Goal: Check status: Check status

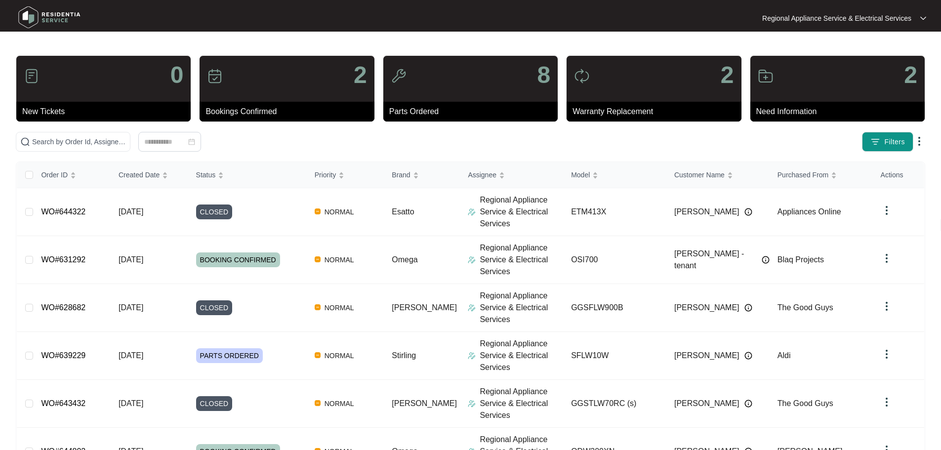
click at [920, 20] on img at bounding box center [923, 18] width 6 height 5
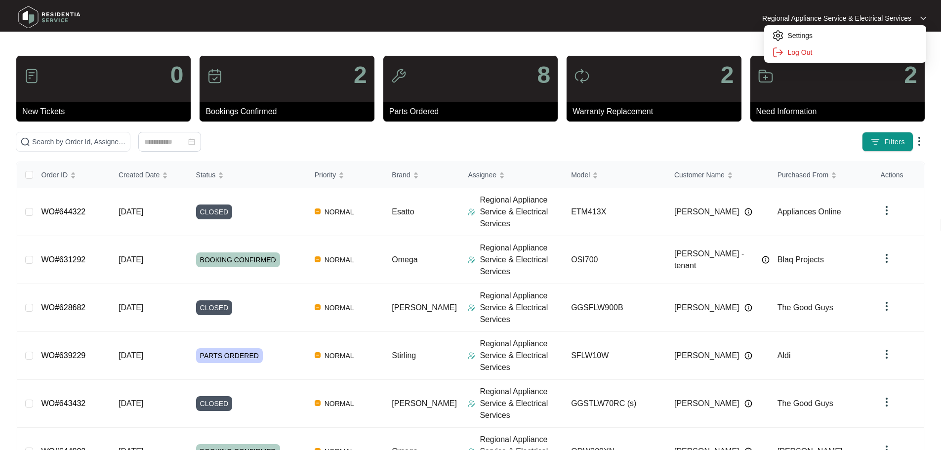
click at [485, 32] on div at bounding box center [470, 18] width 452 height 30
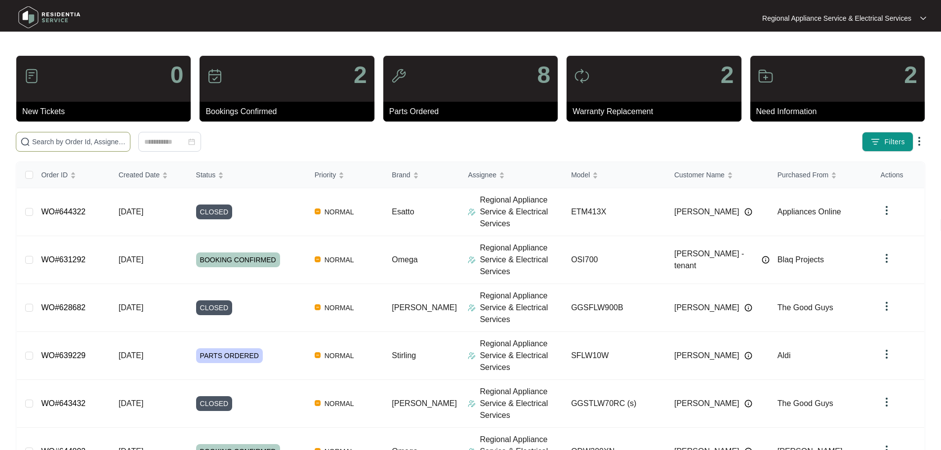
click at [130, 151] on span at bounding box center [73, 142] width 115 height 20
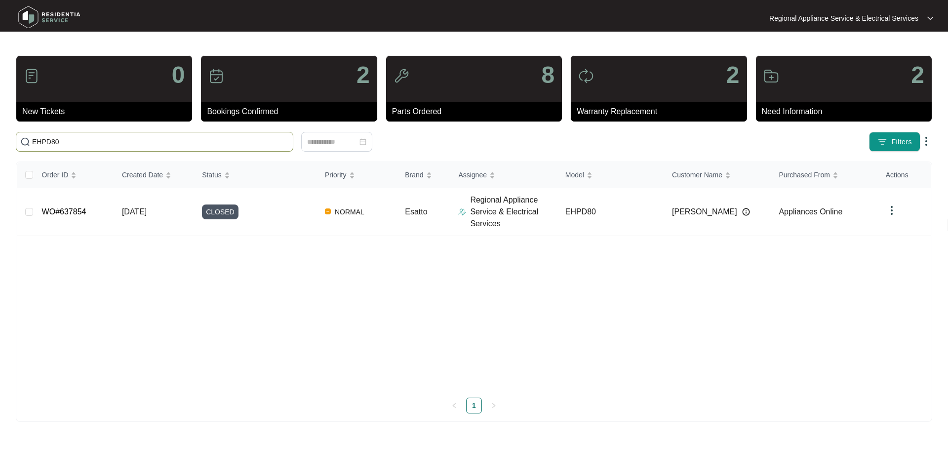
type input "EHPD80"
click at [508, 218] on p "Regional Appliance Service & Electrical Services" at bounding box center [513, 212] width 87 height 36
click at [68, 213] on link "WO#637854" at bounding box center [64, 211] width 44 height 8
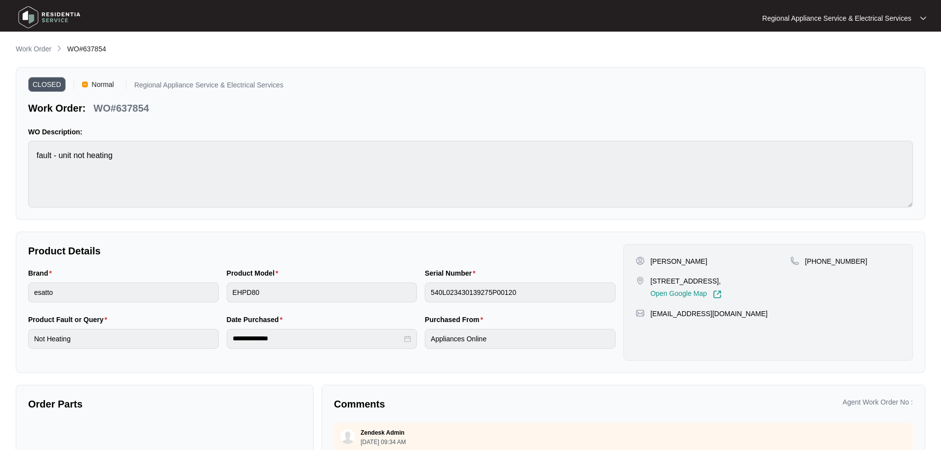
click at [298, 303] on div "Product Model EHPD80" at bounding box center [322, 291] width 198 height 46
